Goal: Task Accomplishment & Management: Manage account settings

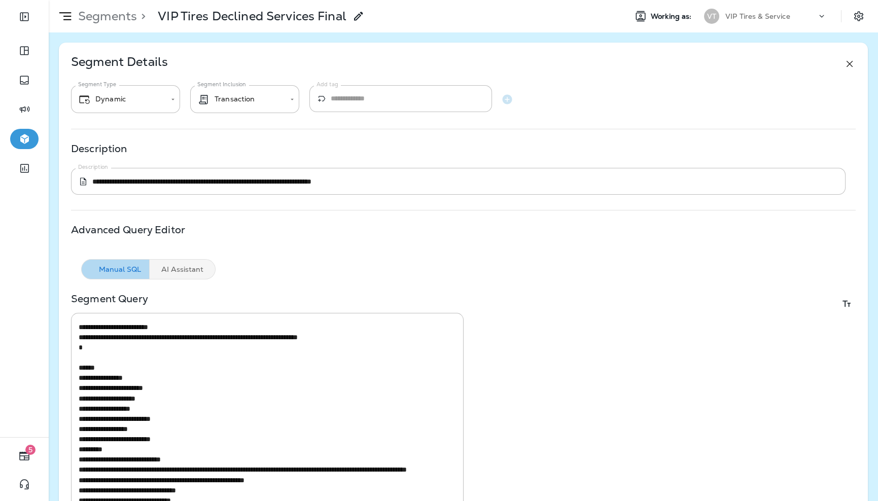
click at [843, 70] on div "**********" at bounding box center [463, 86] width 785 height 56
click at [844, 67] on icon at bounding box center [850, 64] width 12 height 12
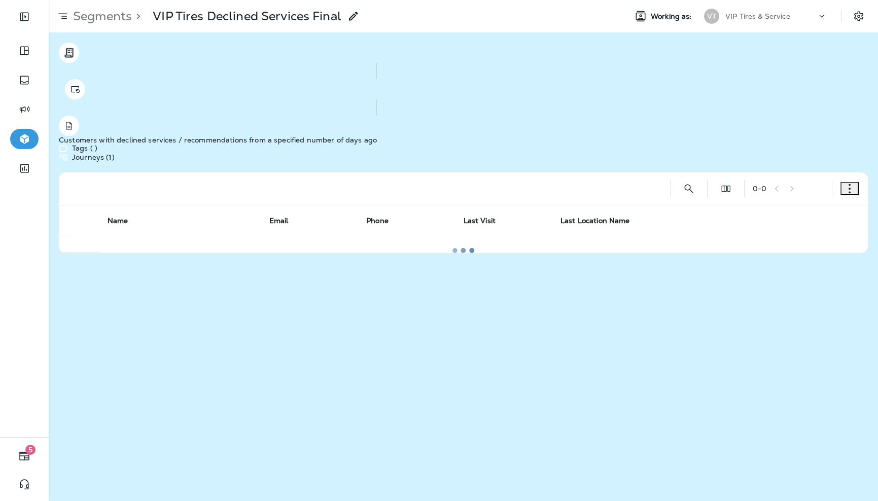
click at [745, 18] on div at bounding box center [464, 250] width 828 height 499
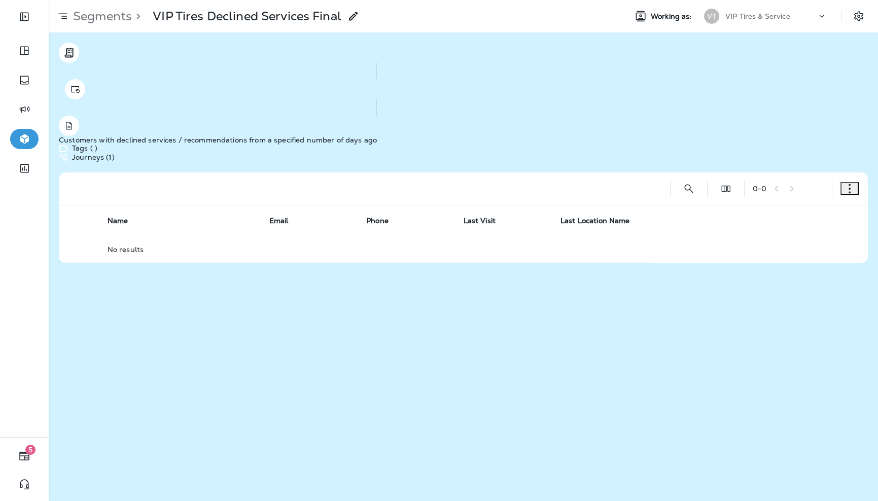
click at [765, 16] on p "VIP Tires & Service" at bounding box center [758, 16] width 65 height 8
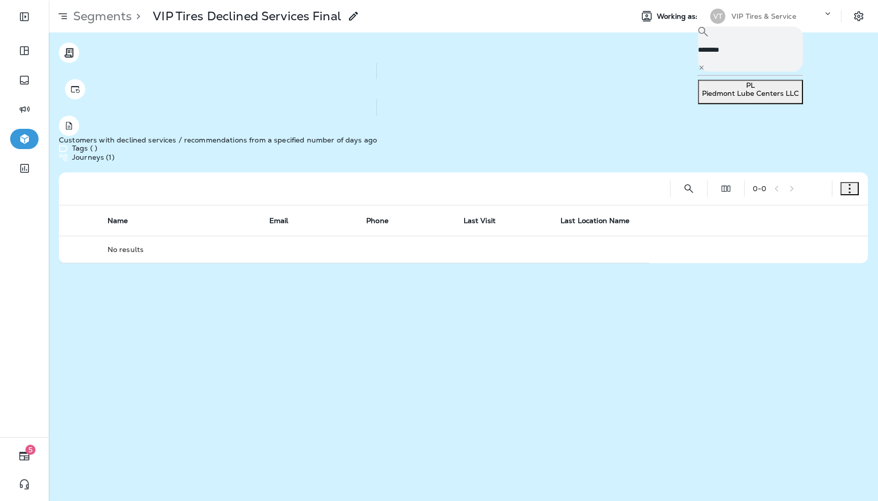
type input "********"
click at [747, 89] on p "Piedmont Lube Centers LLC" at bounding box center [750, 93] width 97 height 8
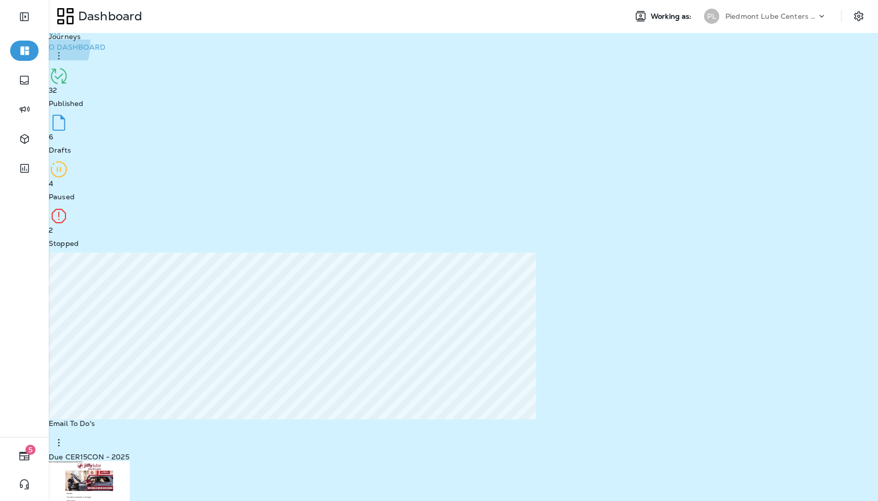
click at [106, 52] on p "Continue to Dashboard" at bounding box center [54, 48] width 101 height 10
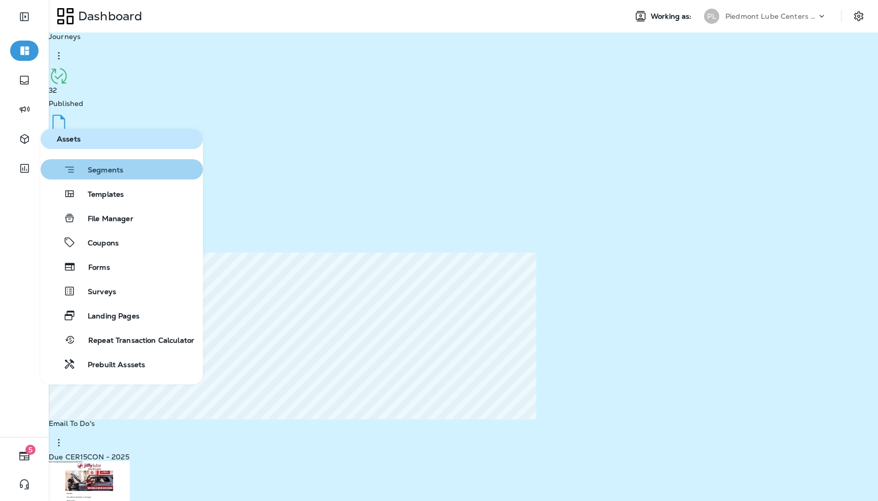
click at [104, 168] on span "Segments" at bounding box center [100, 171] width 48 height 10
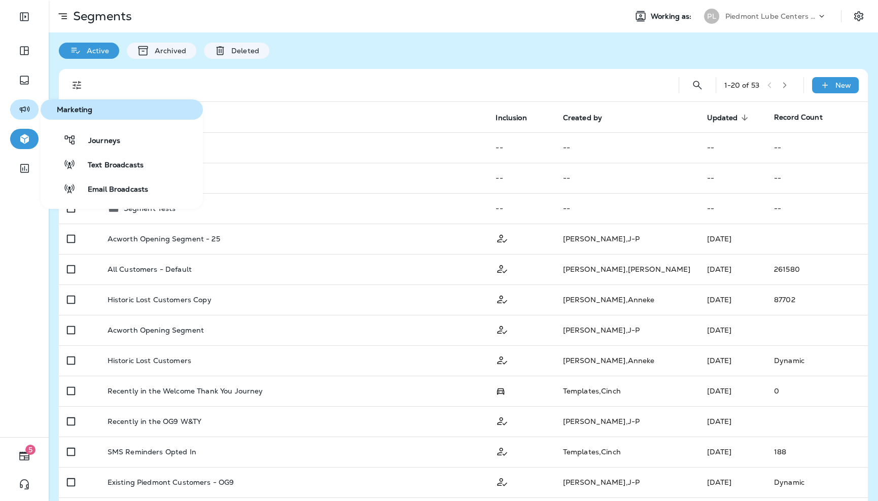
click at [27, 113] on icon "button" at bounding box center [24, 110] width 13 height 12
click at [89, 187] on span "Email Broadcasts" at bounding box center [112, 190] width 73 height 10
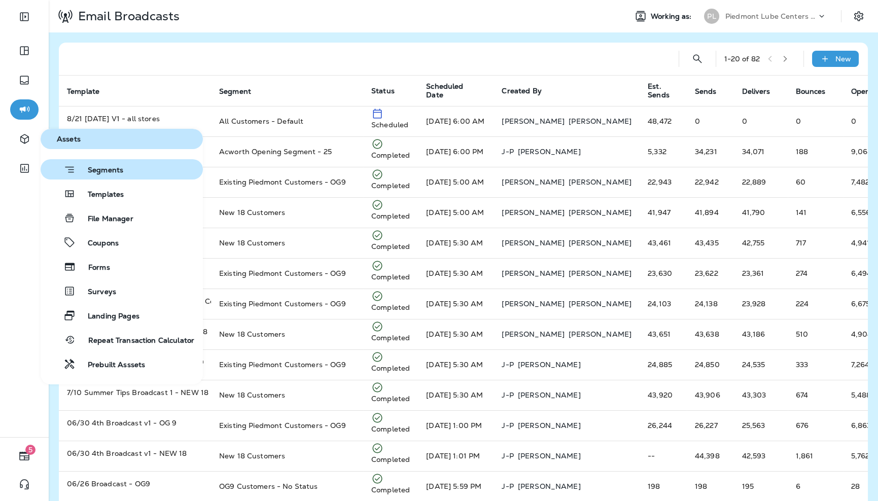
click at [105, 176] on button "Segments" at bounding box center [122, 169] width 162 height 20
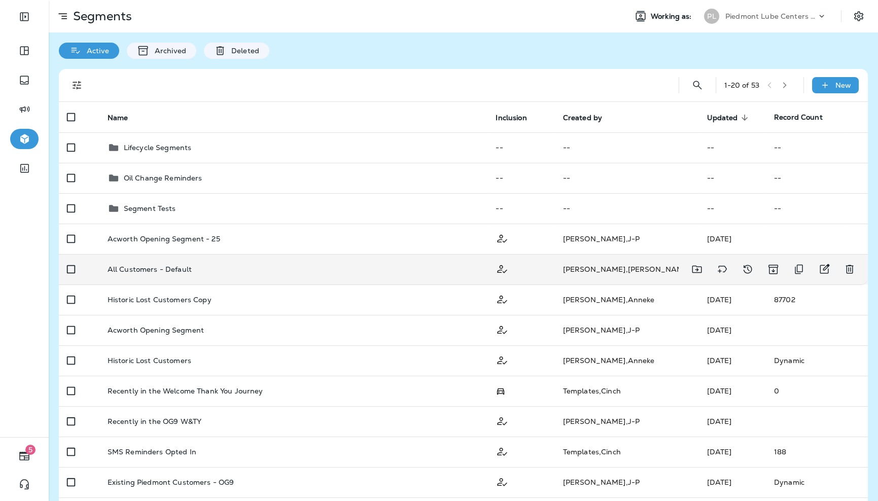
click at [202, 267] on div "All Customers - Default" at bounding box center [294, 269] width 372 height 8
